Goal: Communication & Community: Answer question/provide support

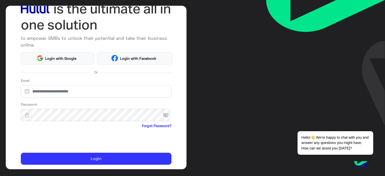
scroll to position [49, 0]
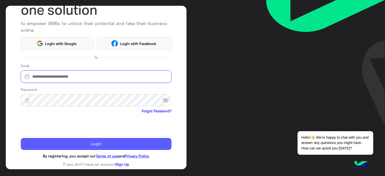
type input "**********"
click at [103, 95] on button "Login" at bounding box center [96, 144] width 151 height 12
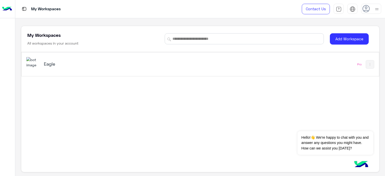
click at [51, 66] on h5 "Eagle" at bounding box center [106, 64] width 125 height 6
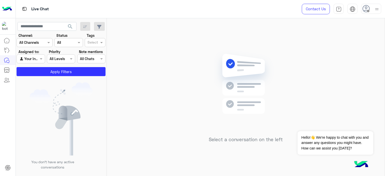
click at [145, 80] on div "Select a conversation on the left" at bounding box center [246, 98] width 278 height 160
click at [145, 9] on div at bounding box center [372, 9] width 20 height 10
click at [145, 38] on label "Online" at bounding box center [350, 38] width 55 height 9
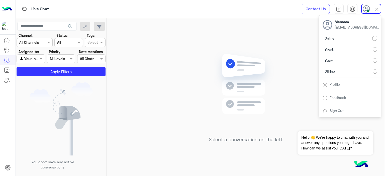
click at [145, 66] on div "Select a conversation on the left" at bounding box center [246, 98] width 278 height 160
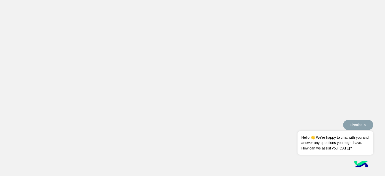
click at [367, 124] on button "Dismiss ✕" at bounding box center [358, 125] width 30 height 10
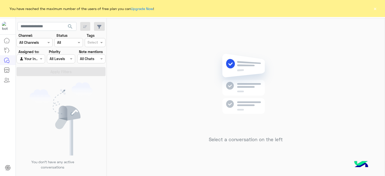
click at [375, 9] on button "×" at bounding box center [375, 8] width 5 height 5
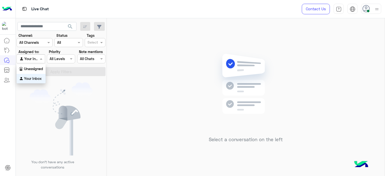
click at [40, 58] on span at bounding box center [42, 58] width 6 height 5
click at [38, 70] on b "Unassigned" at bounding box center [33, 69] width 19 height 4
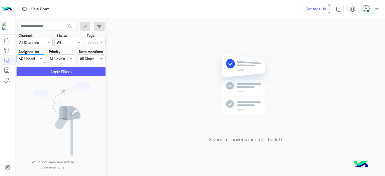
click at [50, 73] on button "Apply Filters" at bounding box center [61, 71] width 89 height 9
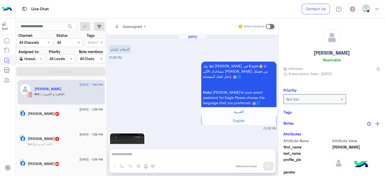
scroll to position [580, 0]
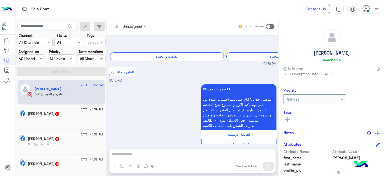
click at [59, 114] on span "47" at bounding box center [57, 114] width 4 height 4
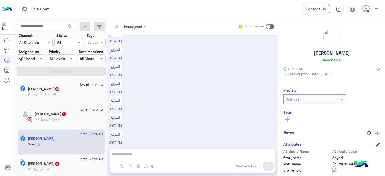
click at [30, 54] on label "Assigned to:" at bounding box center [29, 51] width 21 height 5
click at [38, 61] on div at bounding box center [31, 59] width 28 height 6
click at [35, 80] on b "Your Inbox" at bounding box center [33, 79] width 18 height 4
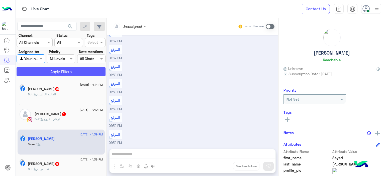
click at [61, 73] on button "Apply Filters" at bounding box center [61, 71] width 89 height 9
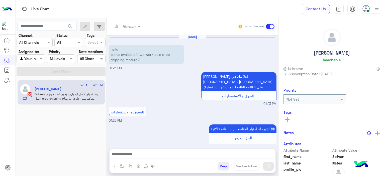
scroll to position [187, 0]
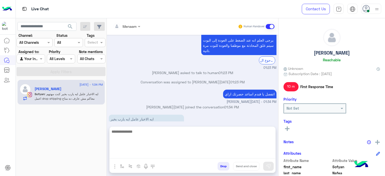
click at [205, 156] on textarea at bounding box center [193, 144] width 166 height 30
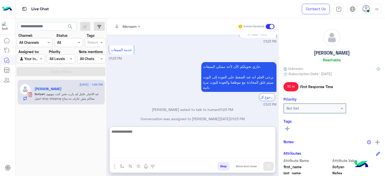
scroll to position [210, 0]
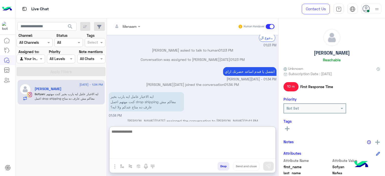
click at [129, 137] on textarea at bounding box center [193, 144] width 166 height 30
click at [138, 130] on textarea at bounding box center [193, 144] width 166 height 30
type textarea "*"
type textarea "**********"
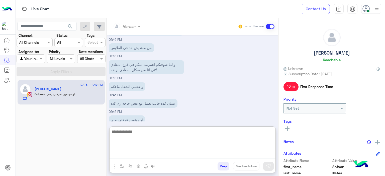
scroll to position [483, 0]
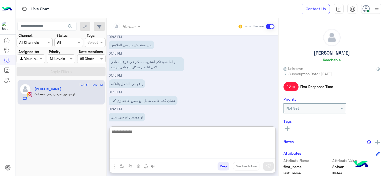
click at [134, 133] on textarea at bounding box center [193, 144] width 166 height 30
type textarea "*"
type textarea "**********"
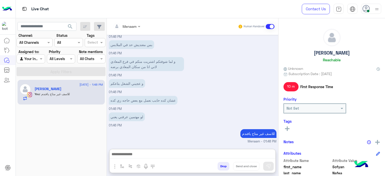
click at [337, 53] on h5 "Sofyan Nafea" at bounding box center [332, 53] width 36 height 6
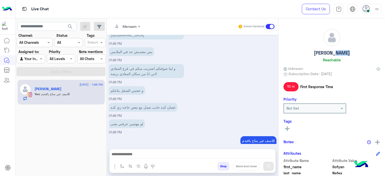
click at [337, 53] on h5 "Sofyan Nafea" at bounding box center [332, 53] width 36 height 6
copy h5 "Sofyan Nafea"
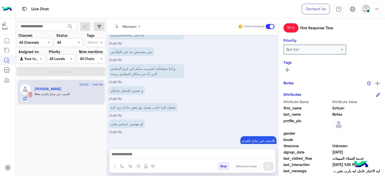
scroll to position [114, 0]
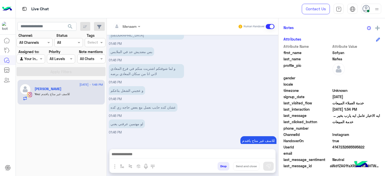
click at [348, 145] on div "Attribute Name Attribute Value first_name Sofyan last_name Nafea profile_pic ge…" at bounding box center [332, 107] width 97 height 126
click at [343, 148] on span "4147232685595822" at bounding box center [357, 147] width 48 height 5
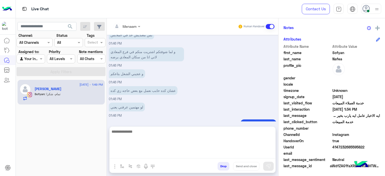
click at [133, 158] on textarea at bounding box center [193, 144] width 166 height 30
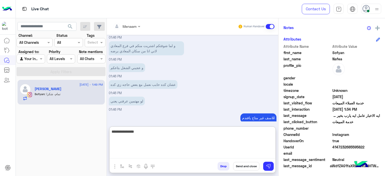
type textarea "**********"
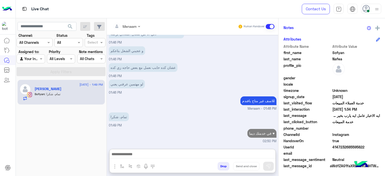
click at [224, 169] on button "Drop" at bounding box center [224, 166] width 12 height 9
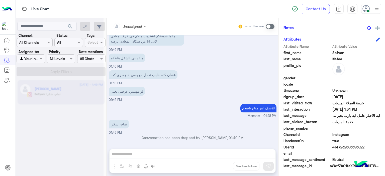
scroll to position [518, 0]
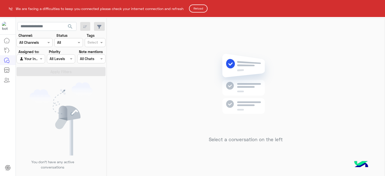
click at [203, 9] on button "Reload" at bounding box center [198, 9] width 19 height 8
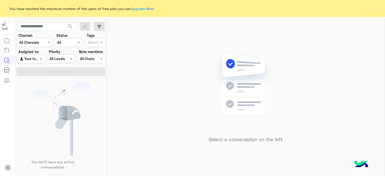
click at [374, 11] on button "×" at bounding box center [375, 8] width 5 height 5
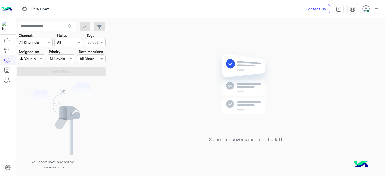
click at [376, 11] on img at bounding box center [377, 9] width 6 height 6
click at [376, 11] on img at bounding box center [377, 10] width 6 height 6
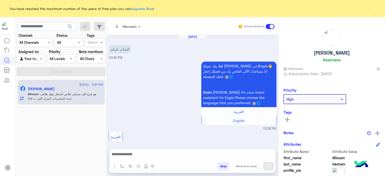
scroll to position [685, 0]
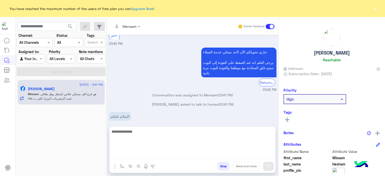
click at [138, 158] on textarea at bounding box center [193, 144] width 166 height 30
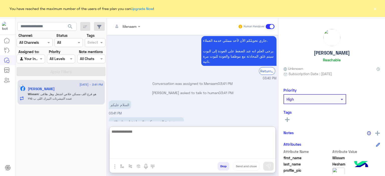
scroll to position [708, 0]
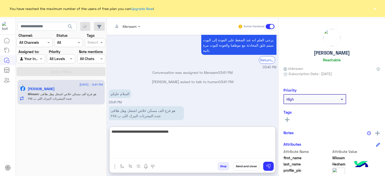
type textarea "**********"
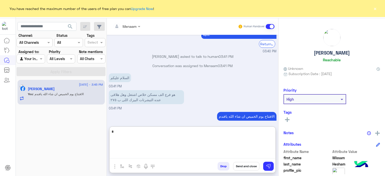
scroll to position [733, 0]
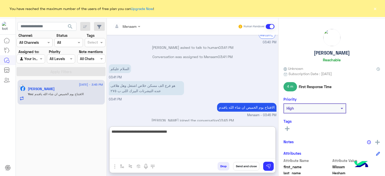
type textarea "**********"
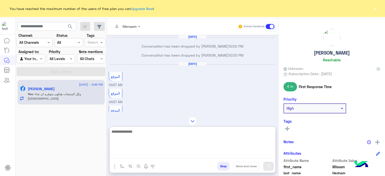
scroll to position [266, 0]
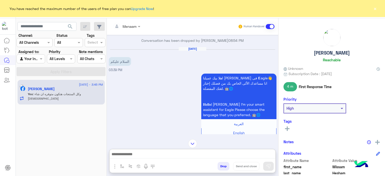
click at [377, 7] on button "×" at bounding box center [375, 8] width 5 height 5
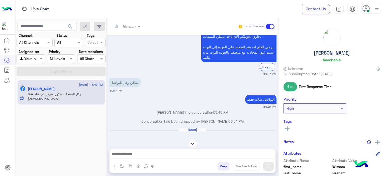
scroll to position [165, 0]
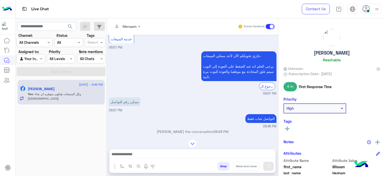
click at [326, 55] on h5 "Wissam Hesham" at bounding box center [332, 53] width 36 height 6
copy h5 "Wissam Hesham"
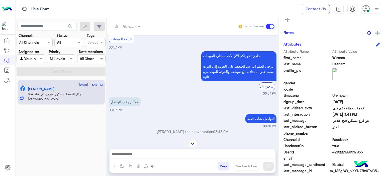
scroll to position [114, 0]
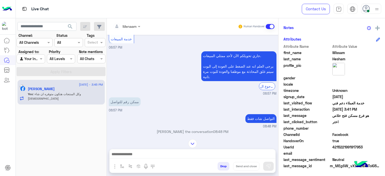
click at [346, 148] on span "4215221991917953" at bounding box center [357, 147] width 48 height 5
copy span "4215221991917953"
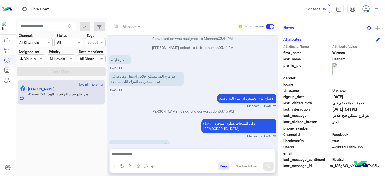
scroll to position [1036, 0]
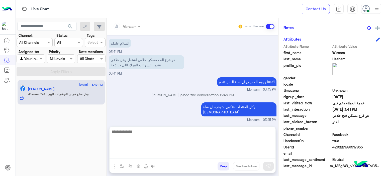
click at [153, 153] on textarea at bounding box center [193, 144] width 166 height 30
paste textarea "**********"
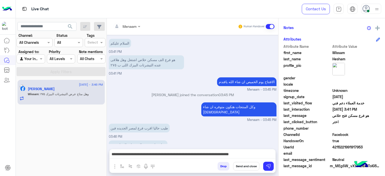
drag, startPoint x: 182, startPoint y: 162, endPoint x: 186, endPoint y: 159, distance: 5.2
click at [182, 162] on div "Drop Send and close" at bounding box center [217, 167] width 117 height 11
click at [186, 159] on div "**********" at bounding box center [193, 156] width 166 height 13
click at [138, 150] on div "**********" at bounding box center [193, 156] width 166 height 13
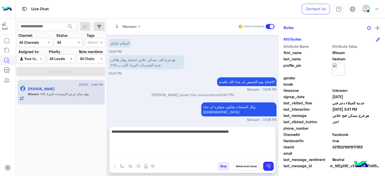
click at [147, 156] on textarea "**********" at bounding box center [193, 144] width 166 height 30
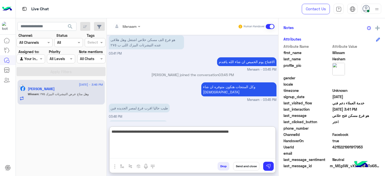
scroll to position [1059, 0]
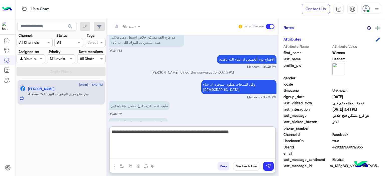
click at [160, 146] on textarea "**********" at bounding box center [193, 144] width 166 height 30
paste textarea "**********"
type textarea "**********"
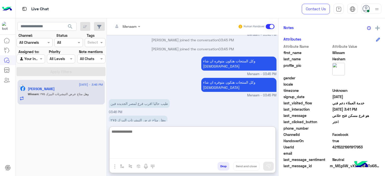
scroll to position [1137, 0]
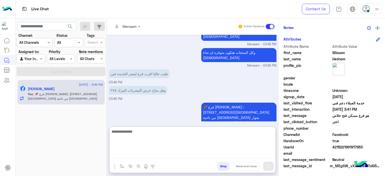
click at [144, 134] on textarea at bounding box center [193, 144] width 166 height 30
type textarea "*"
type textarea "**********"
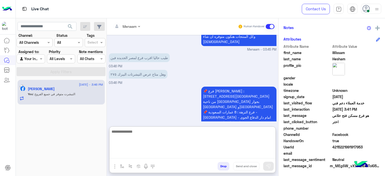
scroll to position [1170, 0]
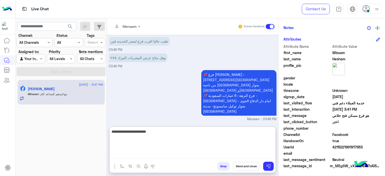
type textarea "**********"
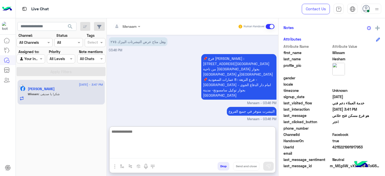
scroll to position [1202, 0]
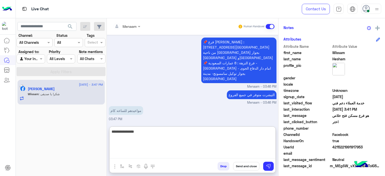
type textarea "**********"
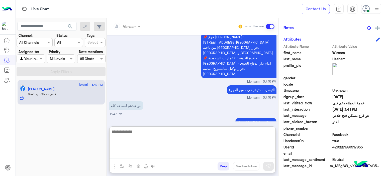
scroll to position [1218, 0]
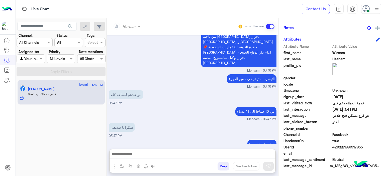
click at [219, 171] on div "Drop Send and close" at bounding box center [217, 167] width 117 height 11
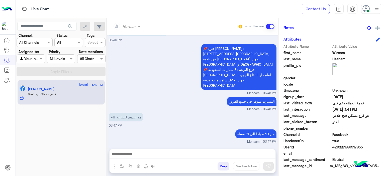
scroll to position [1196, 0]
click at [221, 166] on button "Drop" at bounding box center [224, 166] width 12 height 9
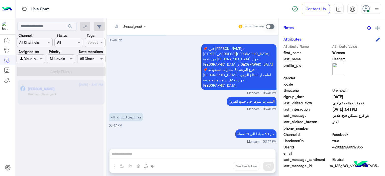
scroll to position [1205, 0]
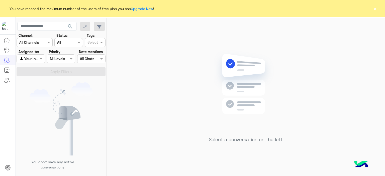
click at [375, 6] on button "×" at bounding box center [375, 8] width 5 height 5
